Goal: Task Accomplishment & Management: Manage account settings

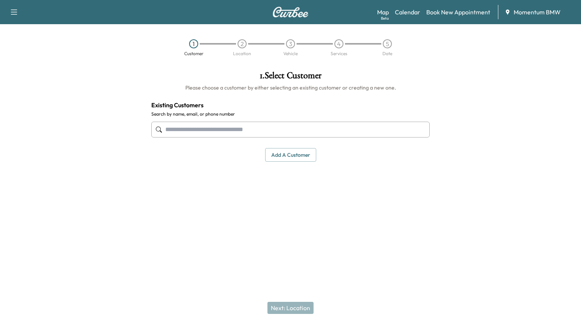
click at [413, 14] on link "Calendar" at bounding box center [407, 12] width 25 height 9
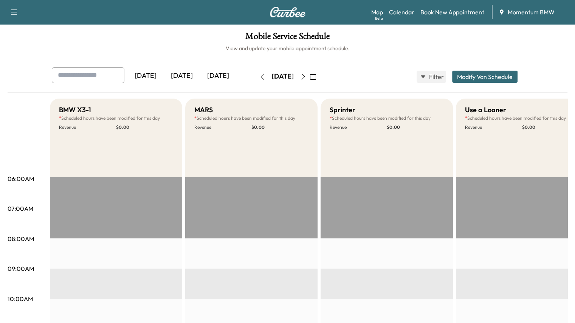
click at [200, 79] on div "[DATE]" at bounding box center [218, 75] width 36 height 17
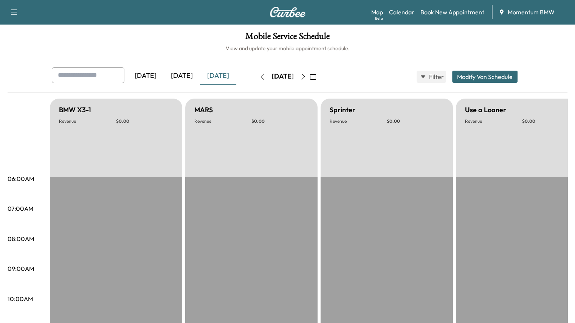
click at [306, 77] on icon "button" at bounding box center [303, 77] width 6 height 6
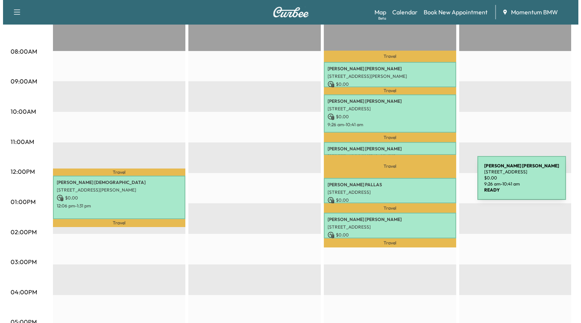
scroll to position [189, 0]
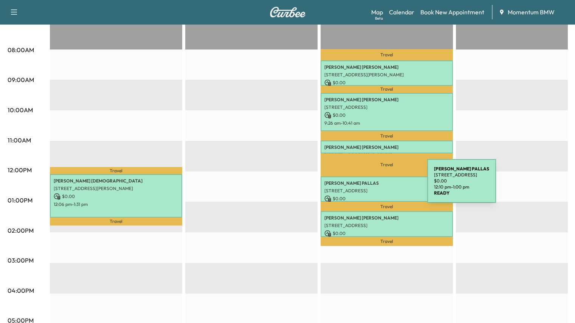
click at [370, 188] on p "[STREET_ADDRESS]" at bounding box center [386, 191] width 125 height 6
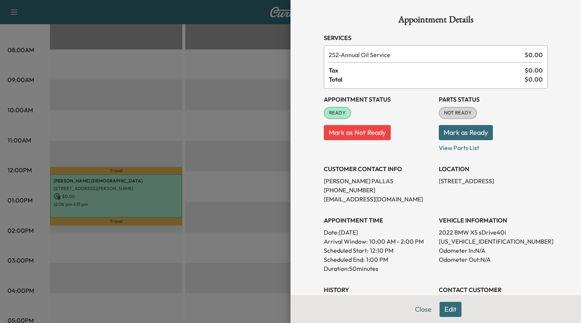
click at [443, 313] on button "Edit" at bounding box center [450, 309] width 22 height 15
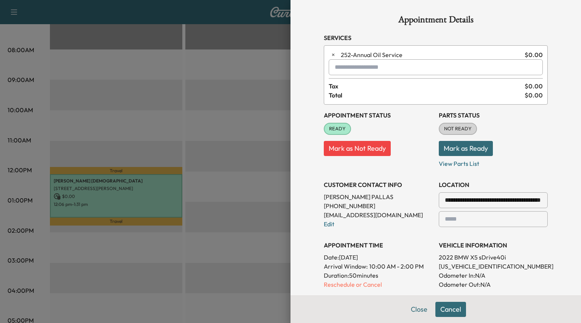
click at [359, 146] on button "Mark as Not Ready" at bounding box center [357, 148] width 67 height 15
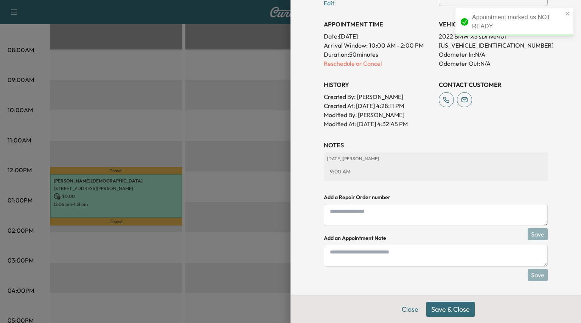
scroll to position [146, 0]
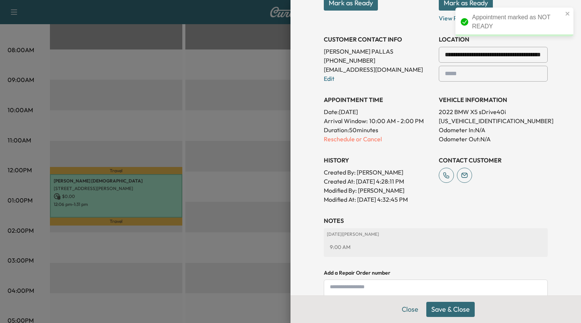
click at [352, 138] on p "Reschedule or Cancel" at bounding box center [378, 139] width 109 height 9
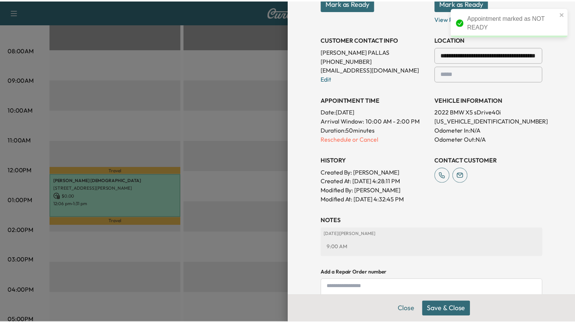
scroll to position [0, 0]
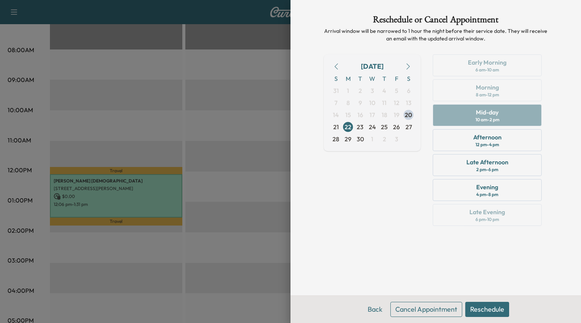
click at [419, 308] on button "Cancel Appointment" at bounding box center [426, 309] width 72 height 15
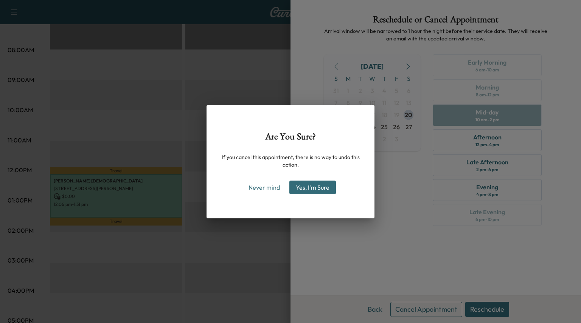
click at [313, 186] on button "Yes, I'm Sure" at bounding box center [312, 188] width 46 height 14
